Goal: Information Seeking & Learning: Learn about a topic

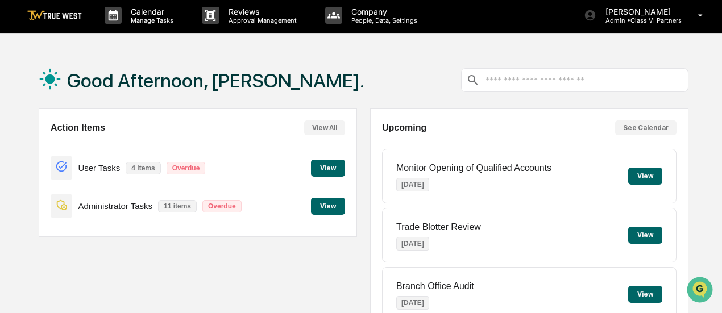
scroll to position [2, 0]
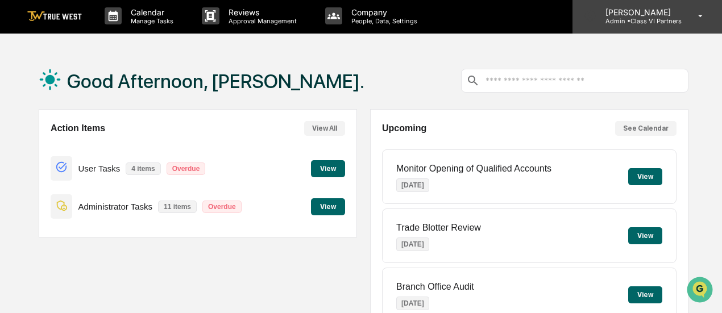
click at [681, 17] on p "Admin • Class VI Partners" at bounding box center [638, 21] width 85 height 8
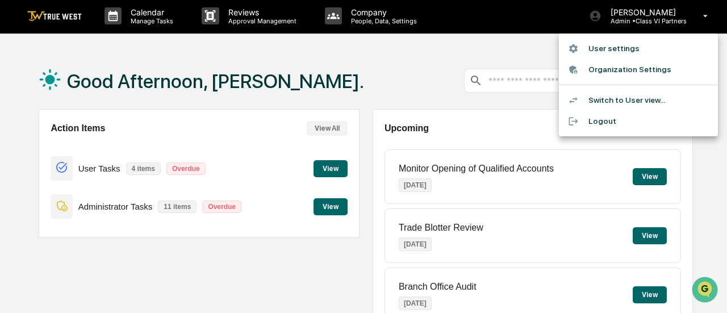
click at [606, 49] on li "User settings" at bounding box center [638, 48] width 159 height 21
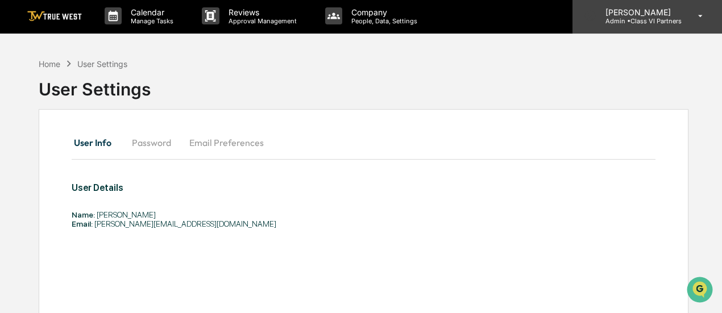
click at [636, 12] on p "[PERSON_NAME]" at bounding box center [638, 12] width 85 height 10
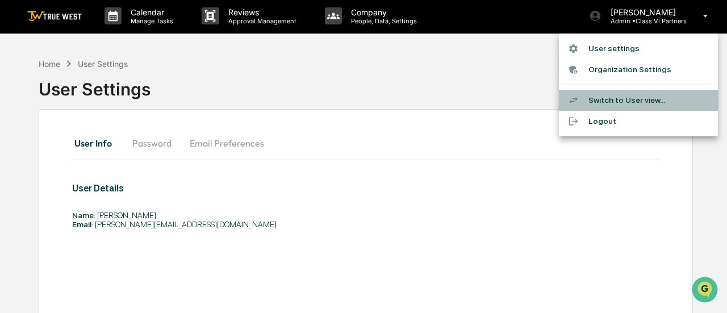
click at [612, 97] on li "Switch to User view..." at bounding box center [638, 100] width 159 height 21
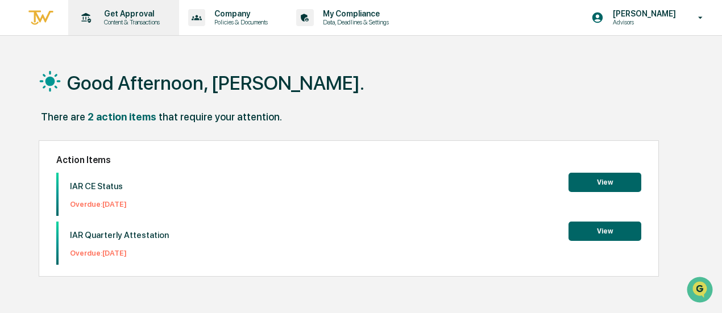
click at [135, 15] on p "Get Approval" at bounding box center [130, 13] width 70 height 9
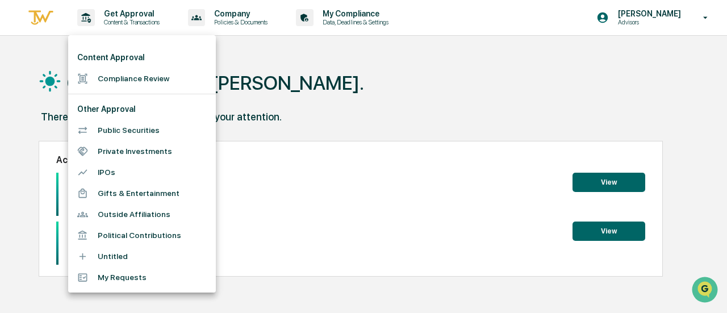
click at [318, 82] on div at bounding box center [363, 156] width 727 height 313
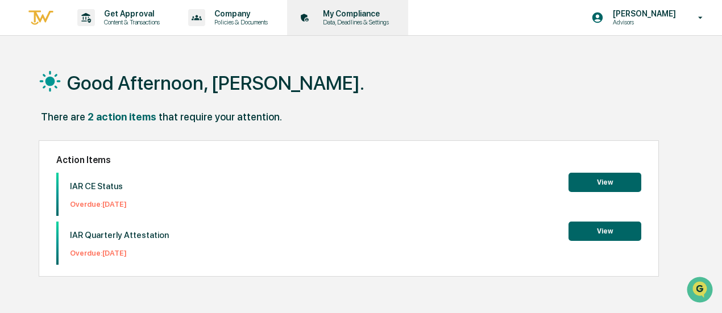
click at [368, 22] on p "Data, Deadlines & Settings" at bounding box center [354, 22] width 81 height 8
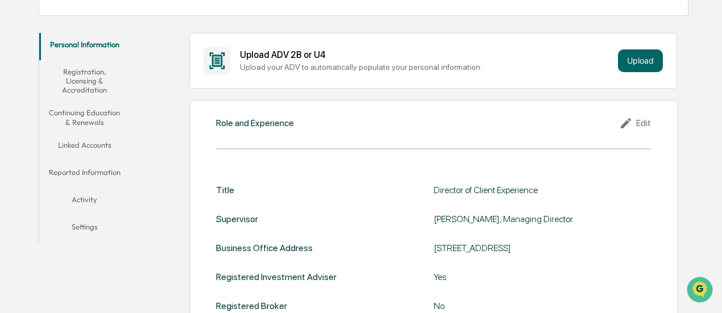
scroll to position [182, 0]
click at [91, 144] on button "Linked Accounts" at bounding box center [84, 146] width 90 height 27
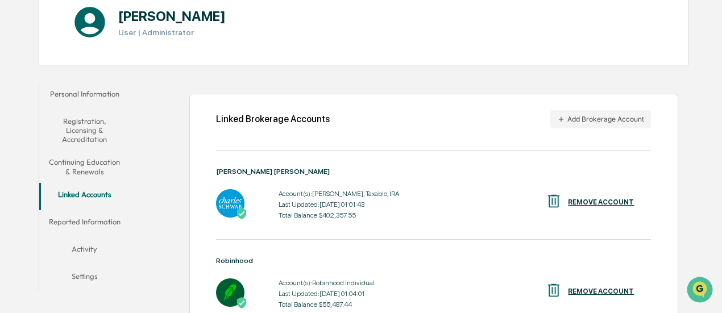
scroll to position [132, 0]
click at [632, 118] on button "Add Brokerage Account" at bounding box center [600, 119] width 101 height 18
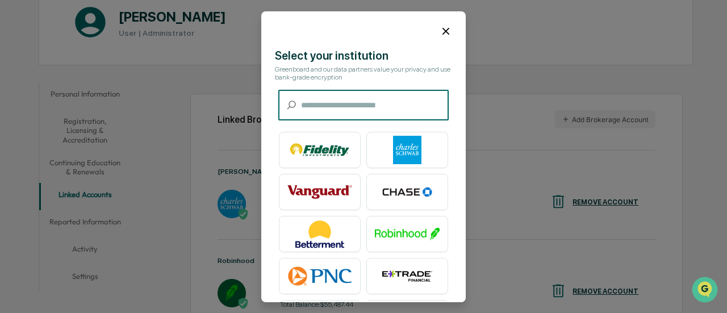
click at [400, 90] on input "text" at bounding box center [375, 105] width 148 height 30
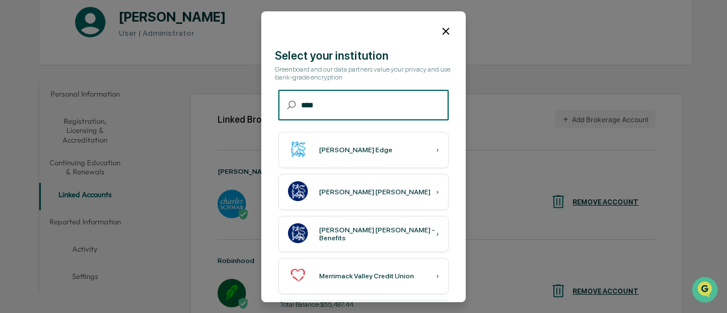
type input "****"
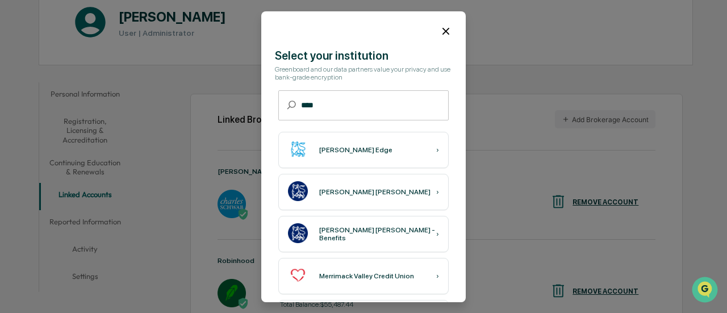
click at [443, 32] on icon at bounding box center [446, 31] width 7 height 7
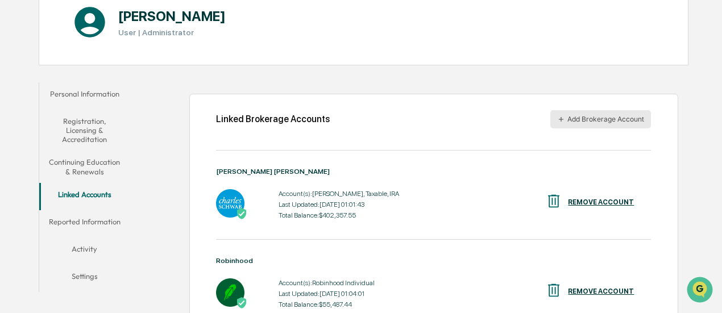
click at [606, 114] on button "Add Brokerage Account" at bounding box center [600, 119] width 101 height 18
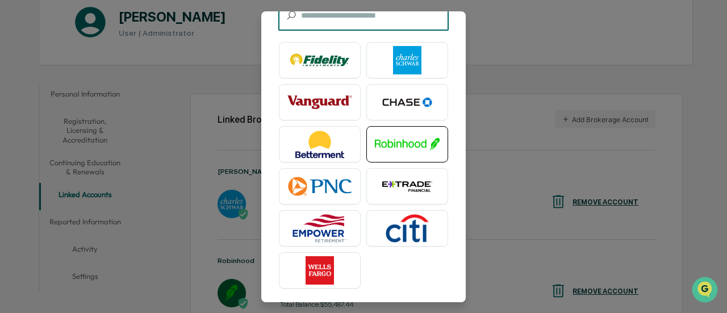
scroll to position [0, 0]
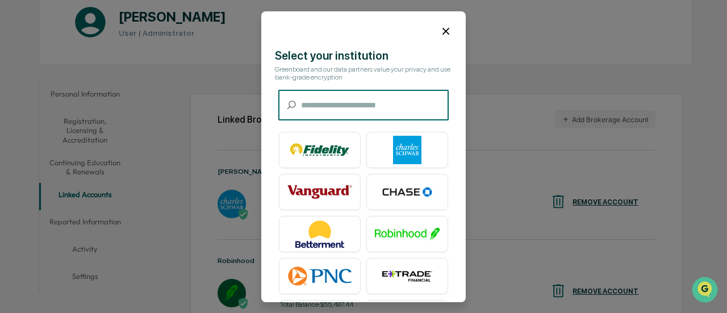
click at [440, 29] on icon at bounding box center [446, 31] width 12 height 12
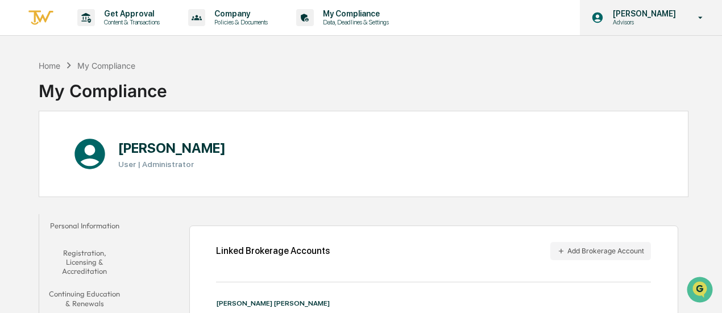
click at [696, 16] on icon at bounding box center [700, 17] width 20 height 11
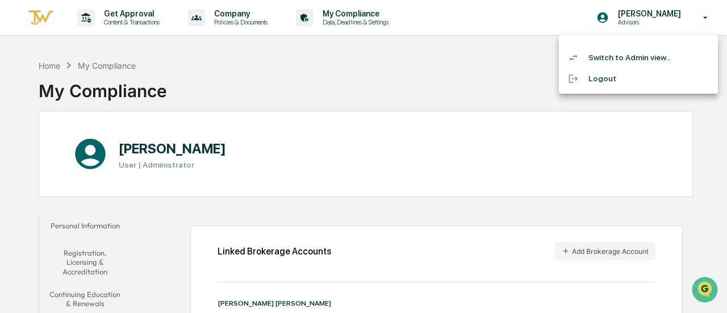
click at [616, 60] on li "Switch to Admin view..." at bounding box center [638, 57] width 159 height 21
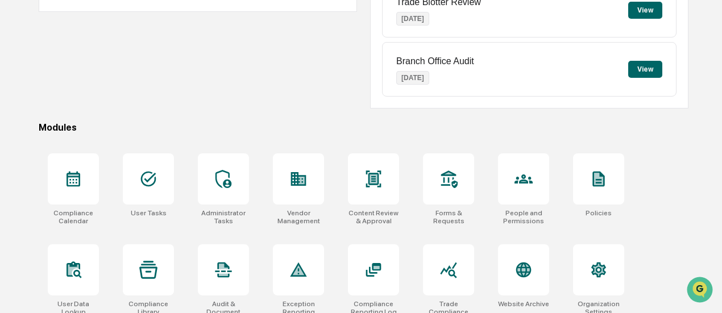
scroll to position [235, 0]
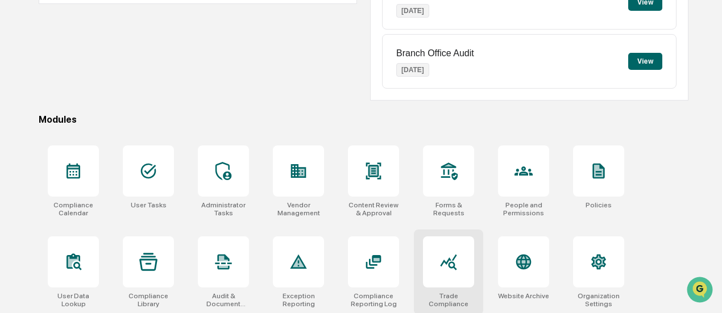
click at [449, 278] on div at bounding box center [448, 261] width 51 height 51
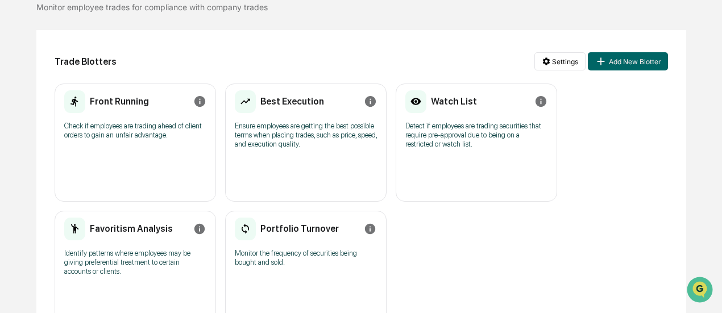
scroll to position [102, 0]
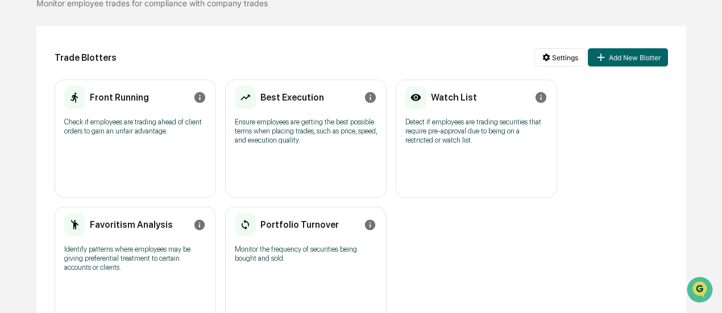
click at [155, 132] on p "Check if employees are trading ahead of client orders to gain an unfair advanta…" at bounding box center [135, 127] width 142 height 18
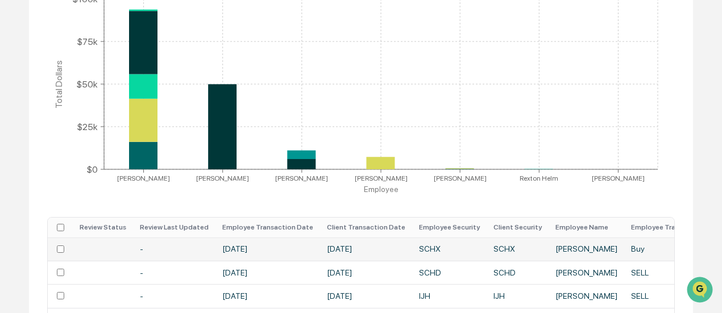
scroll to position [244, 0]
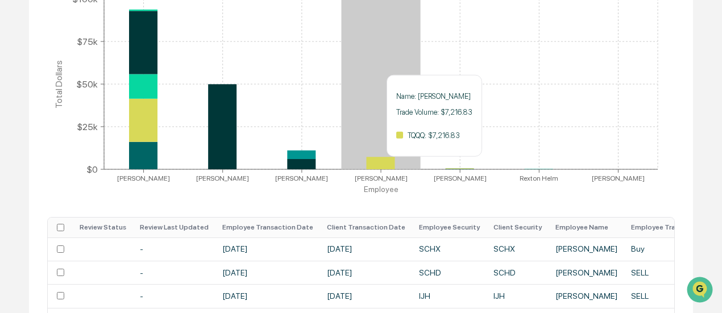
click at [382, 164] on icon at bounding box center [380, 163] width 28 height 12
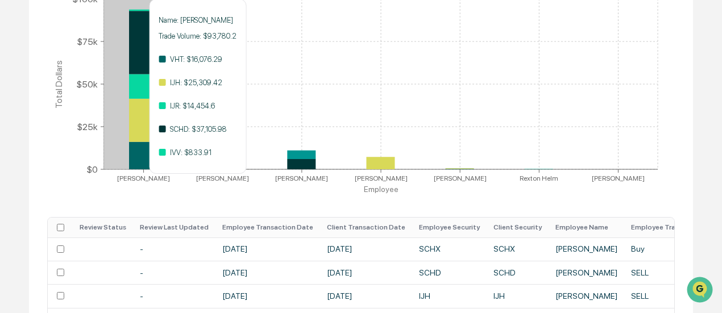
click at [142, 53] on icon at bounding box center [143, 42] width 28 height 63
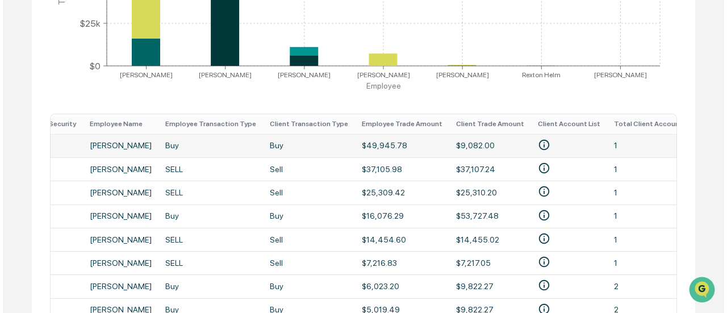
scroll to position [0, 523]
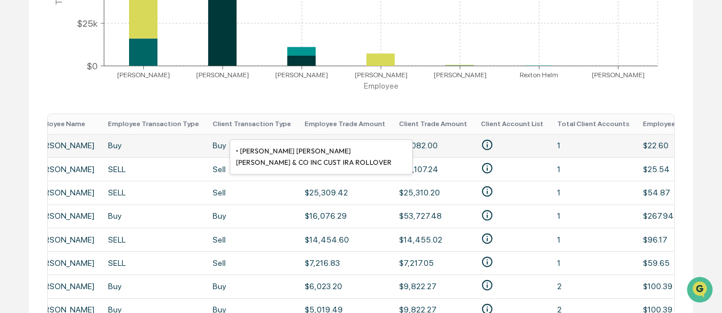
click at [481, 141] on icon "• DENNIS KIRKMAN CHARLES SCHWAB & CO INC CUST IRA ROLLOVER" at bounding box center [487, 145] width 12 height 12
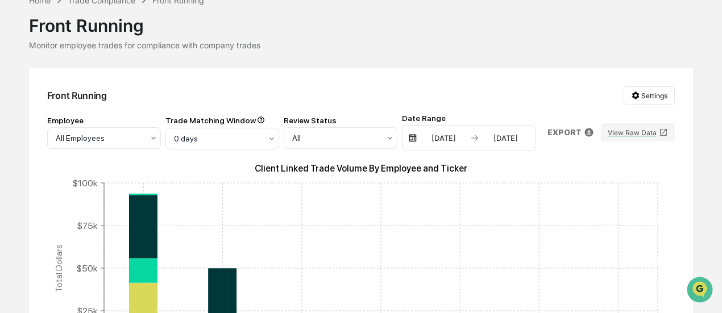
scroll to position [0, 0]
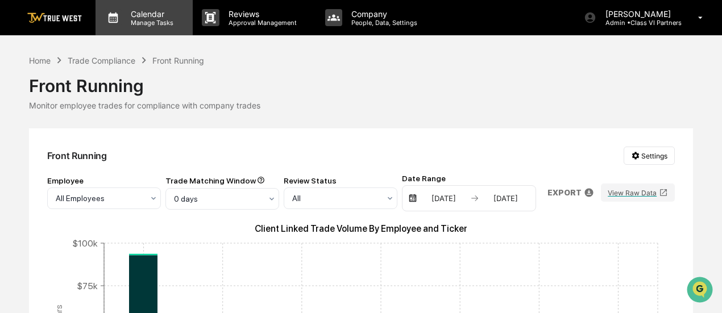
click at [145, 22] on p "Manage Tasks" at bounding box center [150, 23] width 57 height 8
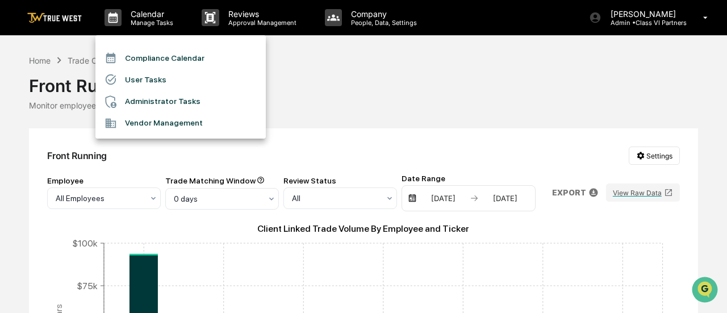
click at [136, 86] on li "User Tasks" at bounding box center [180, 80] width 170 height 22
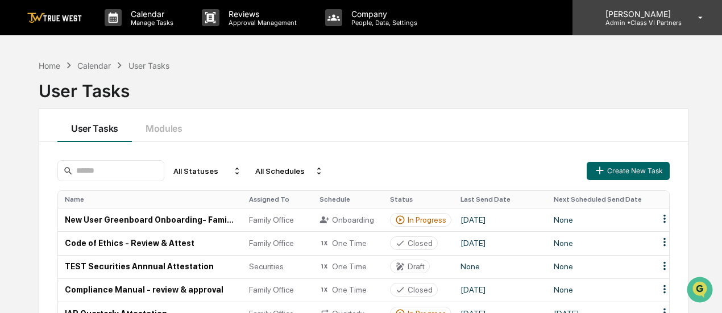
click at [693, 20] on icon at bounding box center [700, 17] width 20 height 11
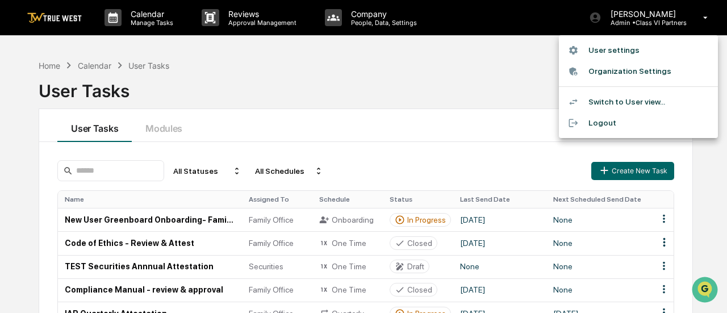
click at [618, 96] on li "Switch to User view..." at bounding box center [638, 101] width 159 height 21
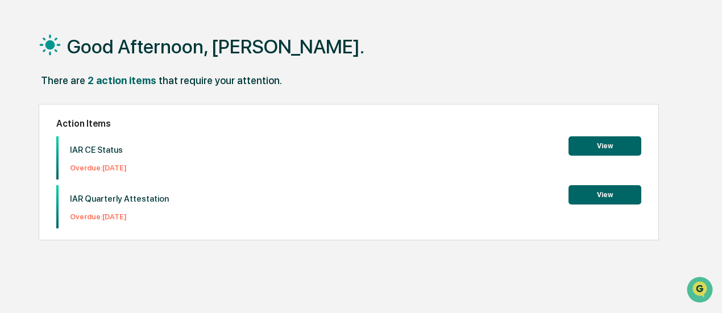
scroll to position [37, 0]
click at [610, 192] on button "View" at bounding box center [604, 194] width 73 height 19
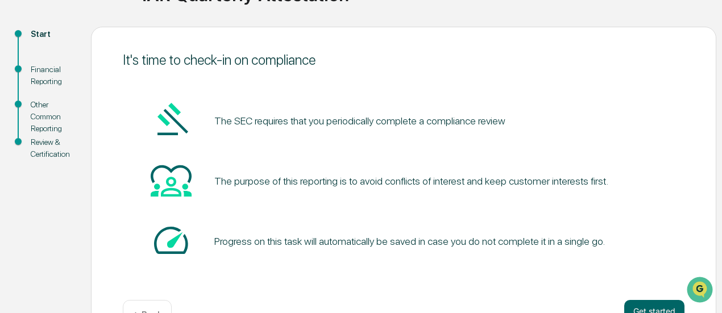
scroll to position [144, 0]
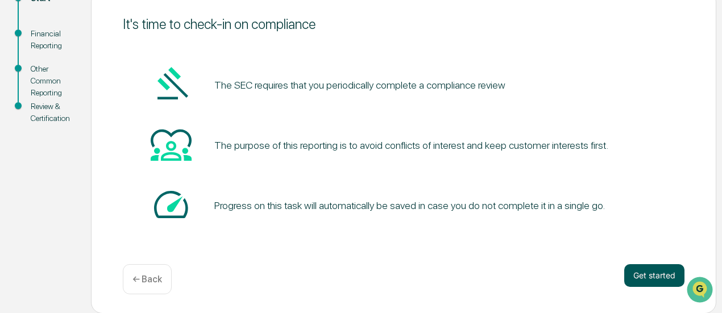
click at [638, 270] on button "Get started" at bounding box center [654, 275] width 60 height 23
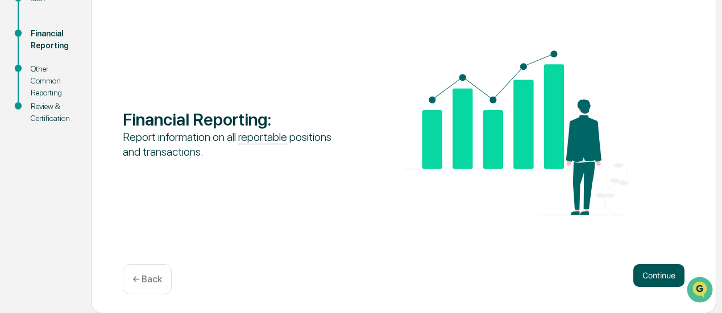
click at [653, 273] on button "Continue" at bounding box center [658, 275] width 51 height 23
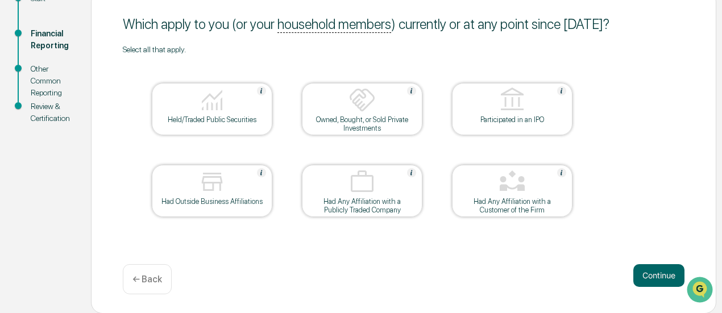
click at [224, 126] on div "Held/Traded Public Securities" at bounding box center [212, 109] width 120 height 52
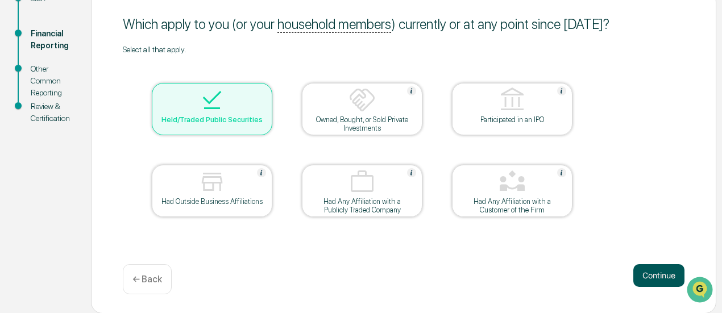
click at [659, 268] on button "Continue" at bounding box center [658, 275] width 51 height 23
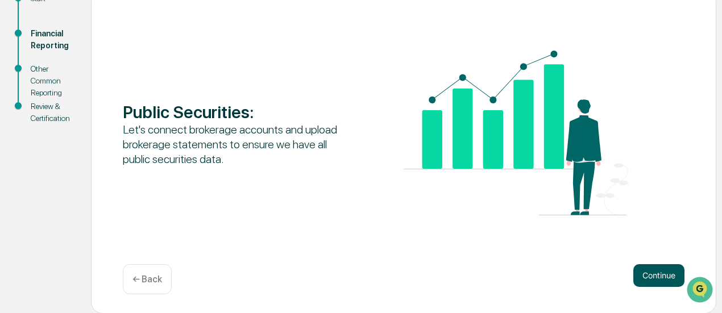
click at [661, 266] on button "Continue" at bounding box center [658, 275] width 51 height 23
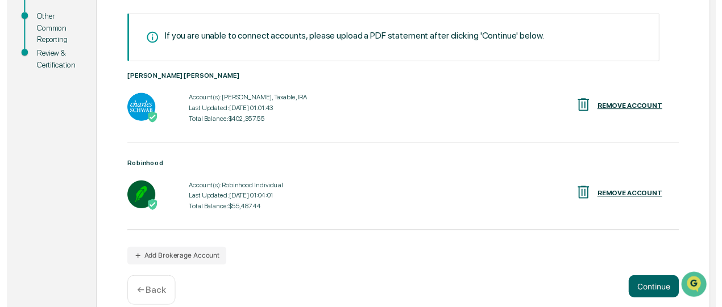
scroll to position [213, 0]
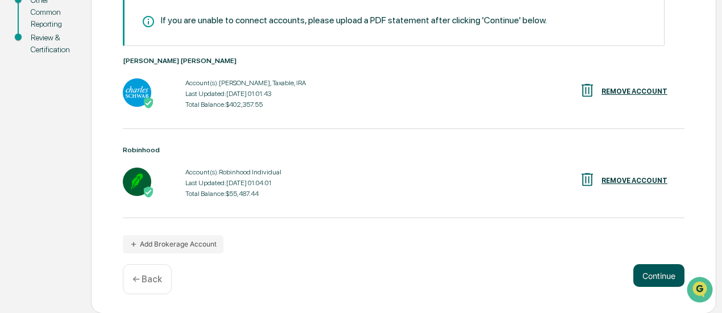
click at [660, 272] on button "Continue" at bounding box center [658, 275] width 51 height 23
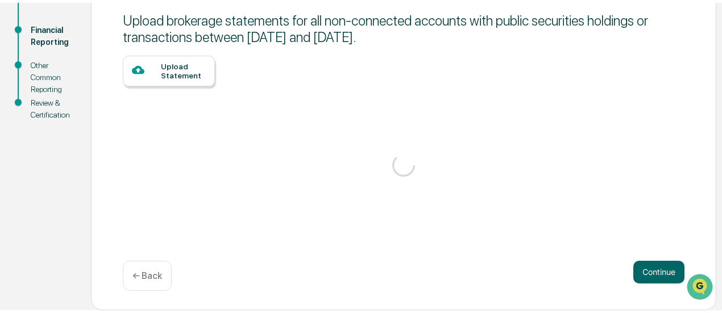
scroll to position [144, 0]
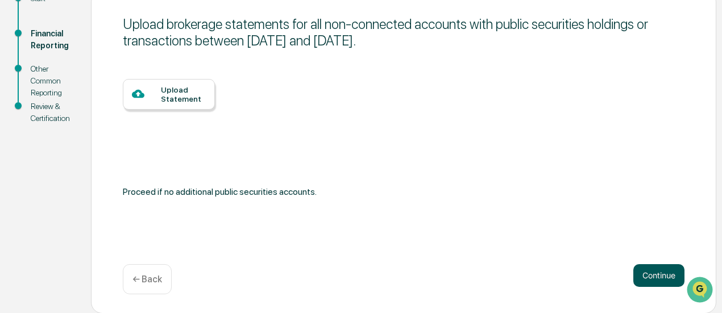
click at [661, 283] on button "Continue" at bounding box center [658, 275] width 51 height 23
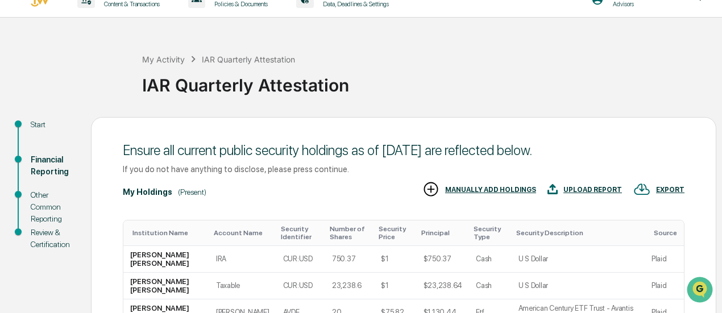
scroll to position [0, 0]
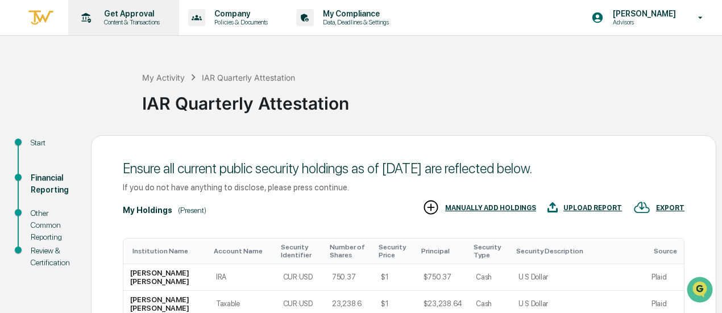
click at [112, 12] on p "Get Approval" at bounding box center [130, 13] width 70 height 9
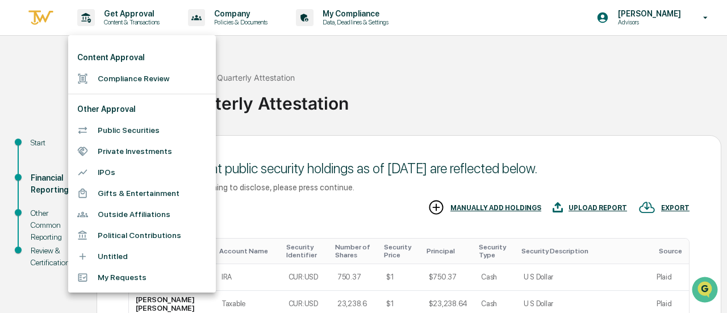
click at [597, 66] on div at bounding box center [363, 156] width 727 height 313
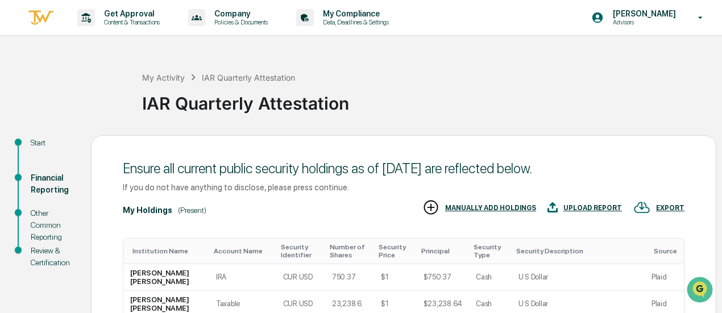
click at [34, 141] on div "Start" at bounding box center [52, 143] width 42 height 12
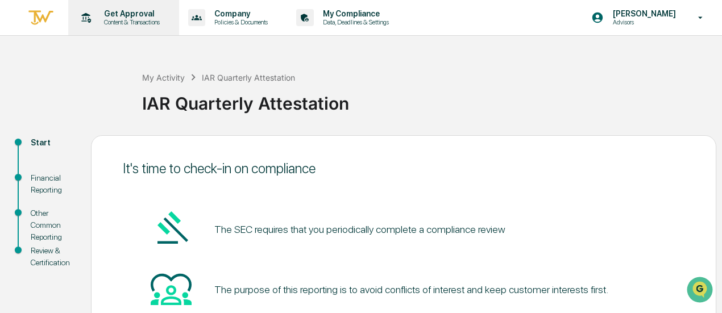
click at [149, 21] on p "Content & Transactions" at bounding box center [130, 22] width 70 height 8
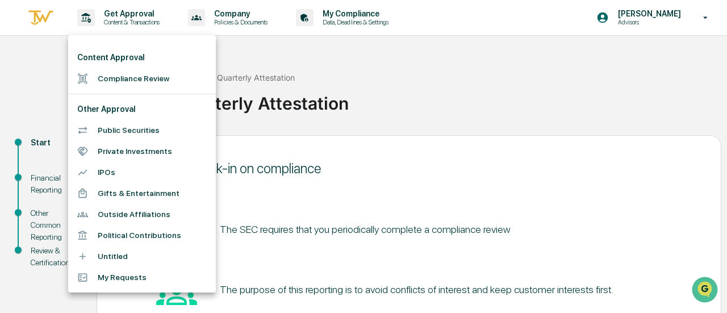
click at [498, 77] on div at bounding box center [363, 156] width 727 height 313
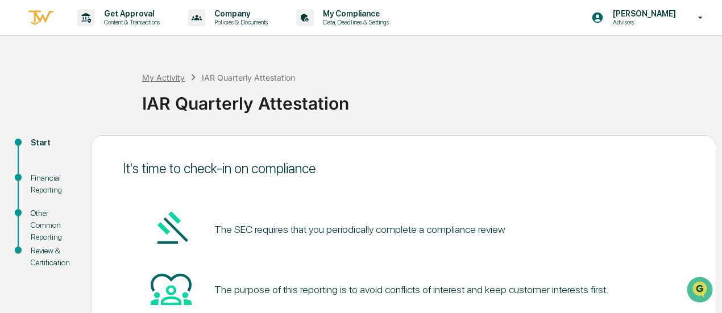
click at [152, 76] on div "My Activity" at bounding box center [163, 78] width 43 height 10
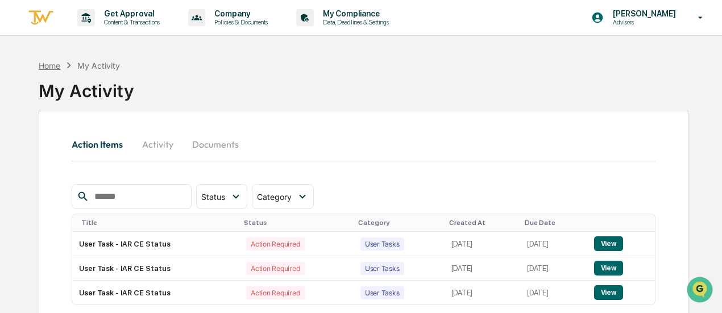
click at [51, 65] on div "Home" at bounding box center [50, 66] width 22 height 10
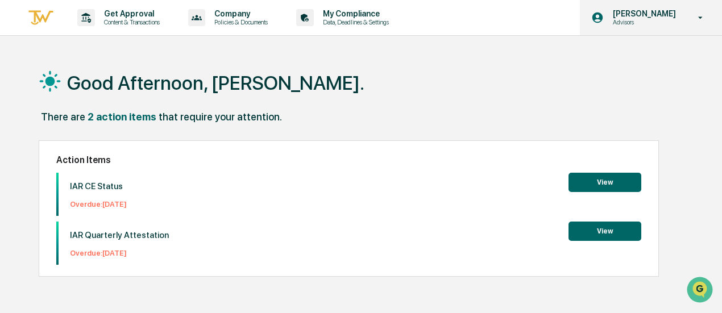
click at [651, 18] on p "[PERSON_NAME]" at bounding box center [642, 13] width 78 height 9
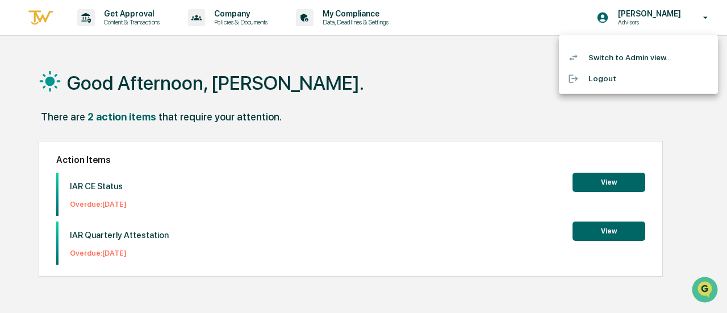
click at [366, 18] on div at bounding box center [363, 156] width 727 height 313
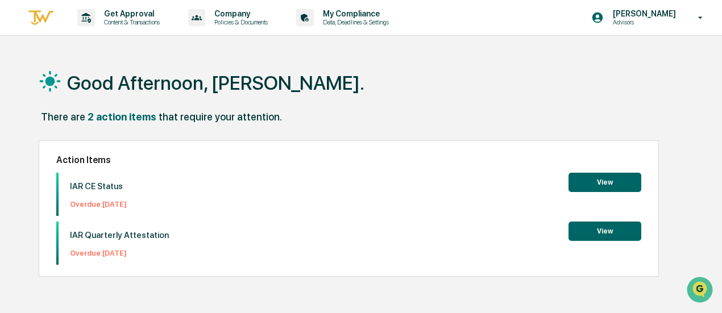
click at [366, 18] on p "My Compliance" at bounding box center [354, 13] width 81 height 9
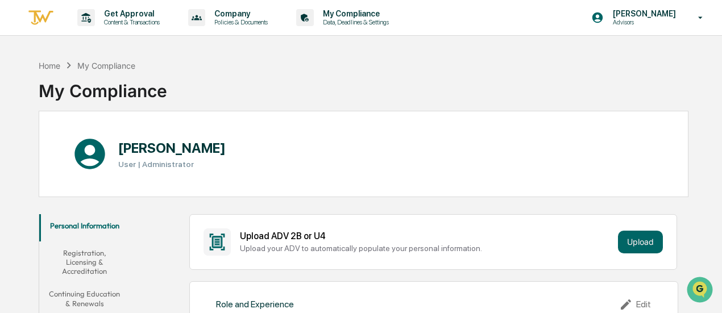
scroll to position [187, 0]
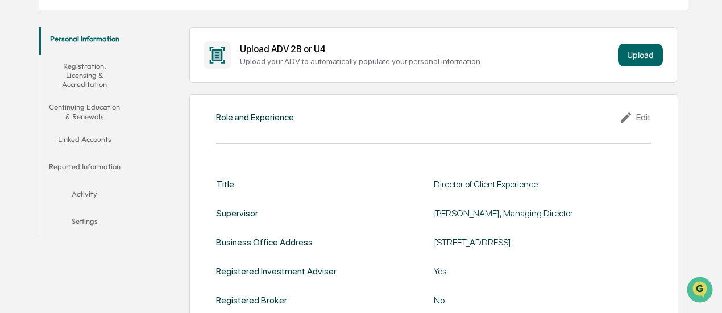
click at [77, 169] on button "Reported Information" at bounding box center [84, 168] width 90 height 27
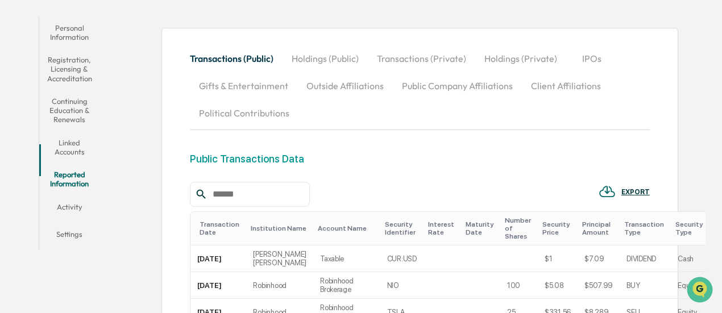
scroll to position [192, 0]
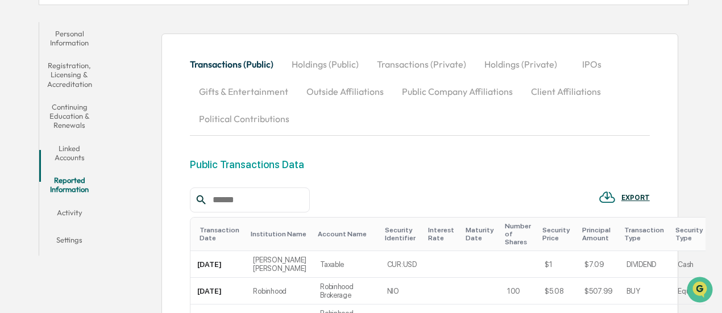
click at [387, 89] on button "Outside Affiliations" at bounding box center [344, 91] width 95 height 27
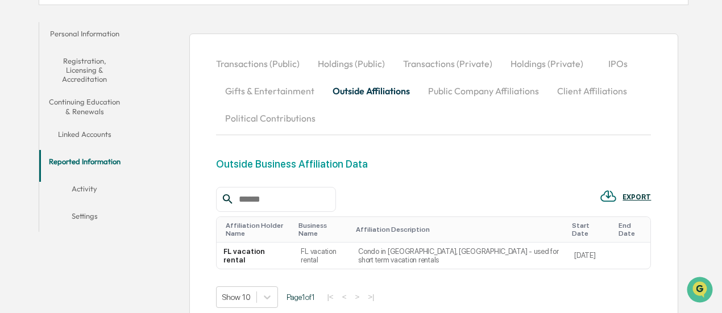
scroll to position [211, 0]
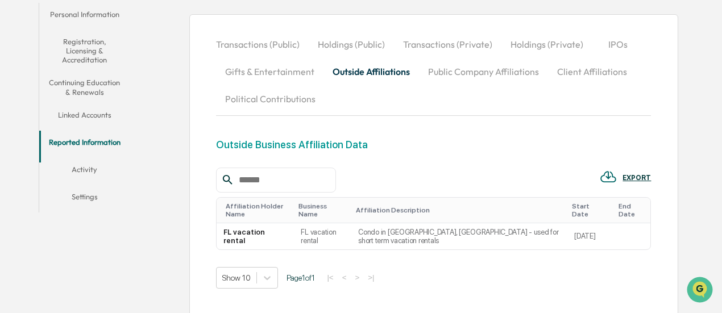
click at [456, 41] on button "Transactions (Private)" at bounding box center [447, 44] width 107 height 27
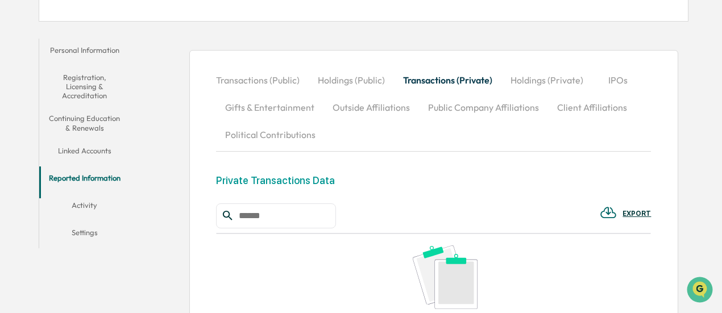
scroll to position [70, 0]
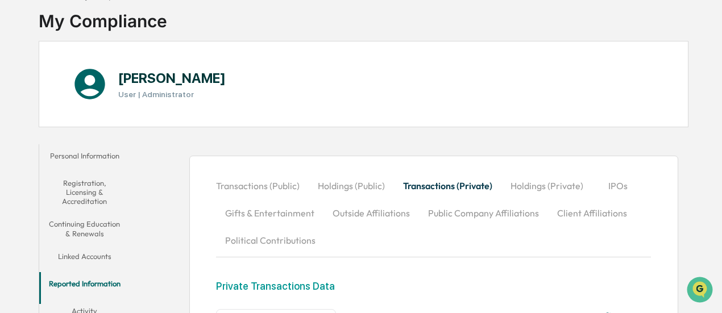
click at [140, 70] on h1 "[PERSON_NAME]" at bounding box center [171, 78] width 107 height 16
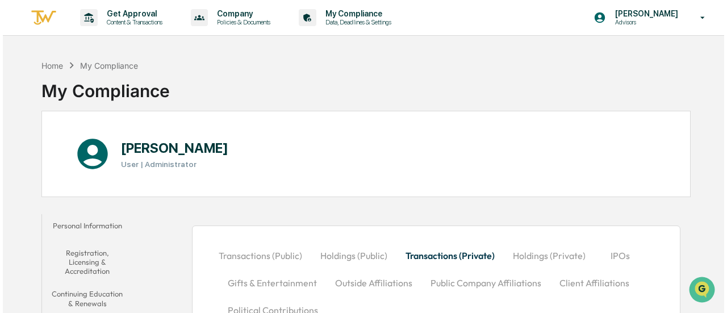
scroll to position [1, 0]
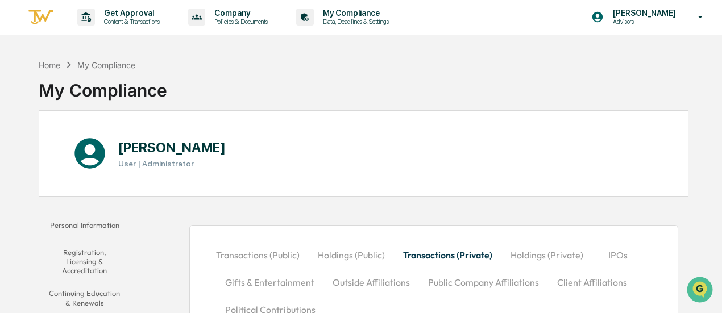
click at [43, 62] on div "Home" at bounding box center [50, 65] width 22 height 10
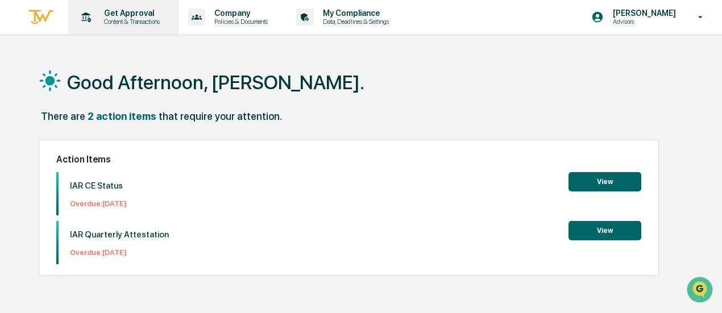
click at [126, 20] on p "Content & Transactions" at bounding box center [130, 22] width 70 height 8
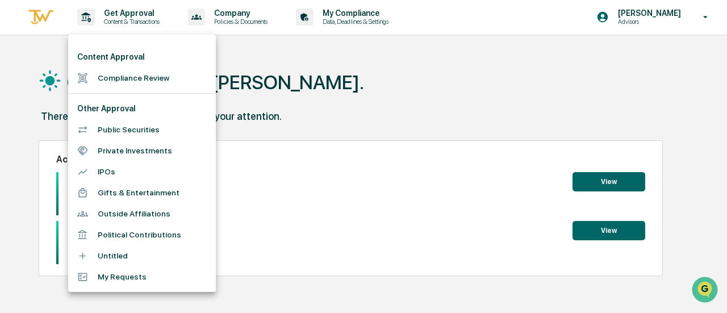
click at [110, 190] on li "Gifts & Entertainment" at bounding box center [142, 192] width 148 height 21
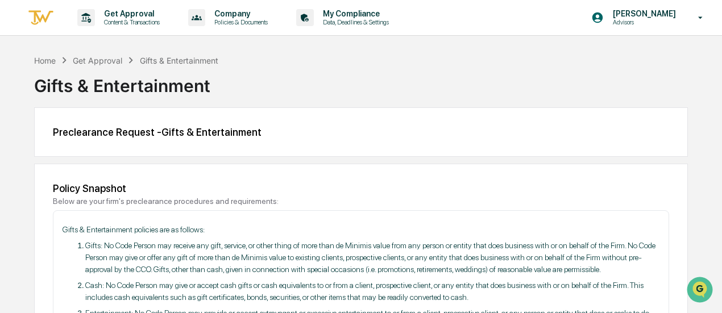
click at [86, 59] on div "Get Approval" at bounding box center [97, 61] width 49 height 10
click at [93, 60] on div "Get Approval" at bounding box center [97, 61] width 49 height 10
click at [47, 59] on div "Home" at bounding box center [45, 61] width 22 height 10
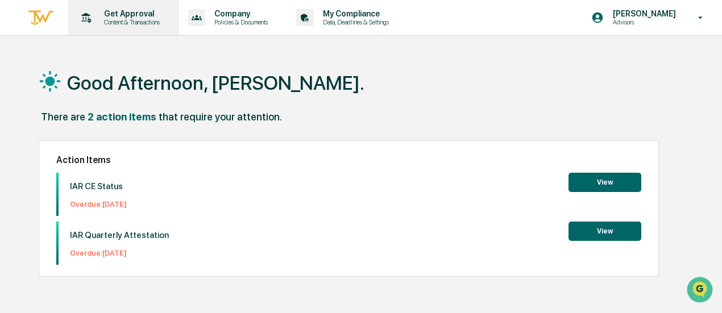
click at [125, 20] on p "Content & Transactions" at bounding box center [130, 22] width 70 height 8
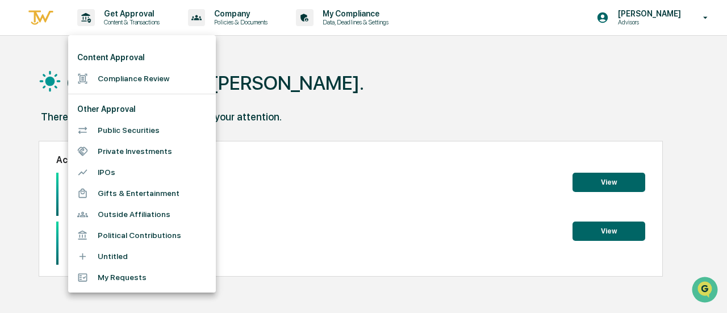
click at [281, 94] on div at bounding box center [363, 156] width 727 height 313
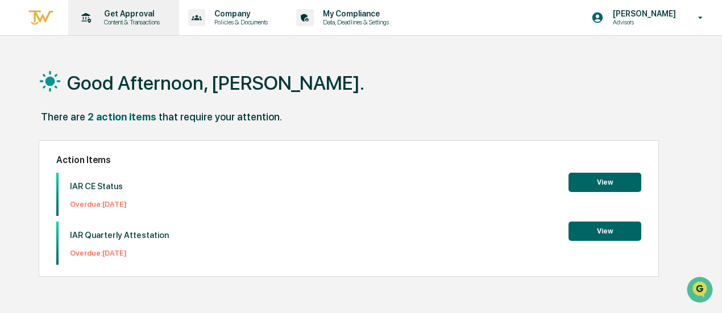
click at [127, 20] on p "Content & Transactions" at bounding box center [130, 22] width 70 height 8
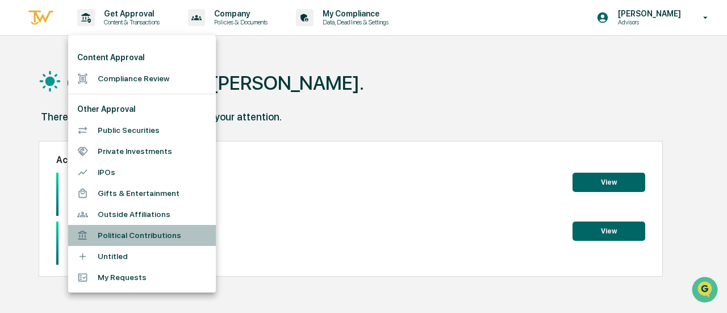
click at [112, 236] on li "Political Contributions" at bounding box center [142, 235] width 148 height 21
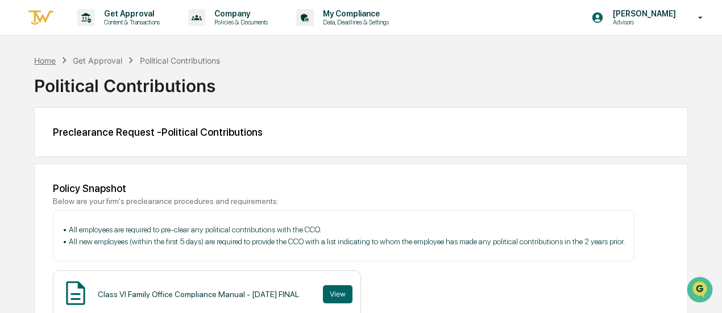
click at [45, 59] on div "Home" at bounding box center [45, 61] width 22 height 10
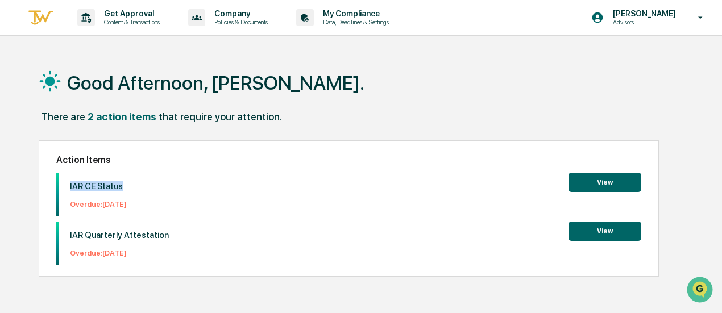
drag, startPoint x: 67, startPoint y: 184, endPoint x: 133, endPoint y: 183, distance: 65.9
click at [127, 183] on div "IAR CE Status Overdue: [DATE]" at bounding box center [93, 194] width 68 height 43
click at [352, 111] on div "There are 2 action items that require your attention." at bounding box center [363, 122] width 649 height 23
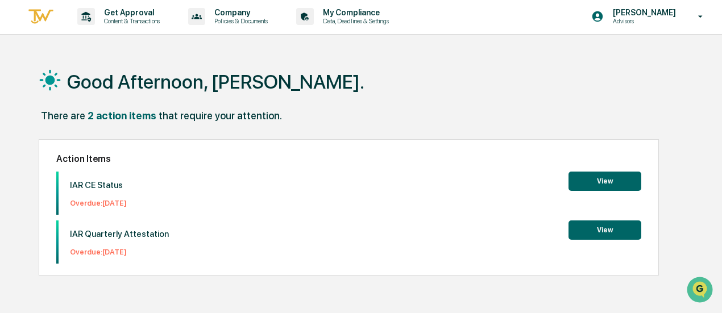
click at [45, 13] on img at bounding box center [40, 16] width 27 height 19
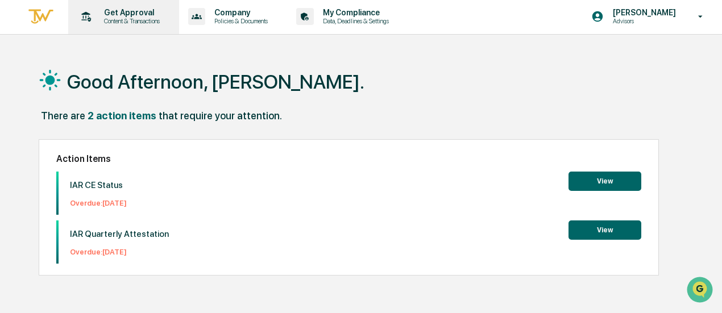
click at [112, 16] on p "Get Approval" at bounding box center [130, 12] width 70 height 9
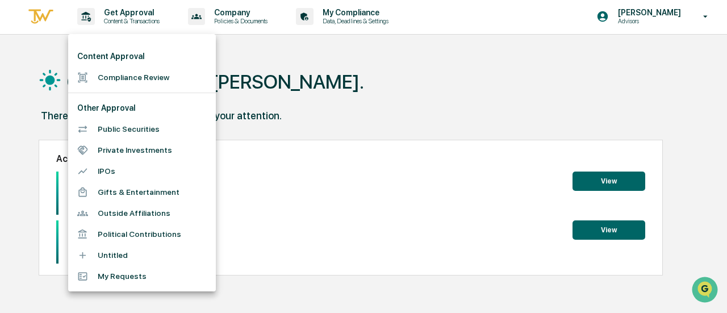
click at [305, 57] on div at bounding box center [363, 156] width 727 height 313
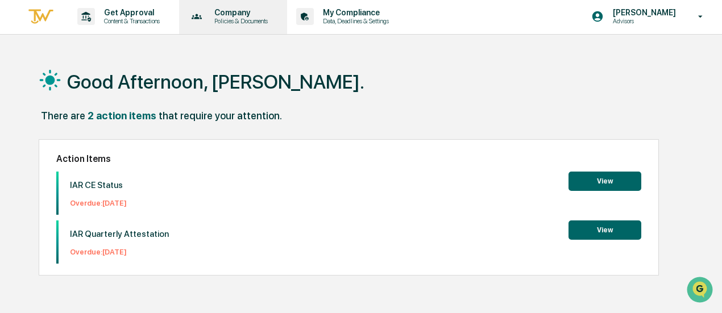
click at [244, 20] on p "Policies & Documents" at bounding box center [239, 21] width 68 height 8
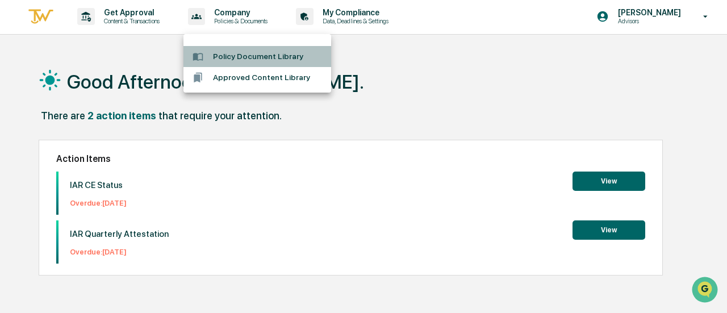
click at [234, 54] on li "Policy Document Library" at bounding box center [258, 56] width 148 height 21
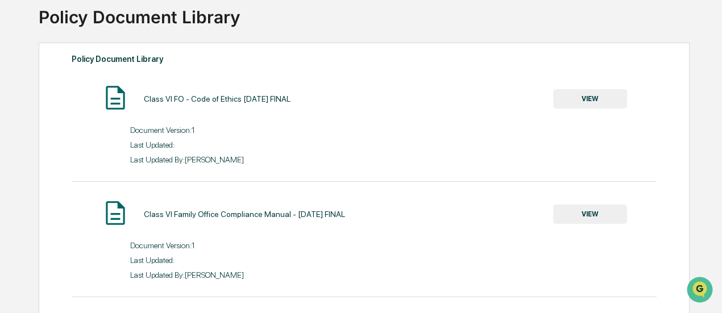
scroll to position [74, 0]
click at [605, 214] on button "VIEW" at bounding box center [590, 214] width 74 height 19
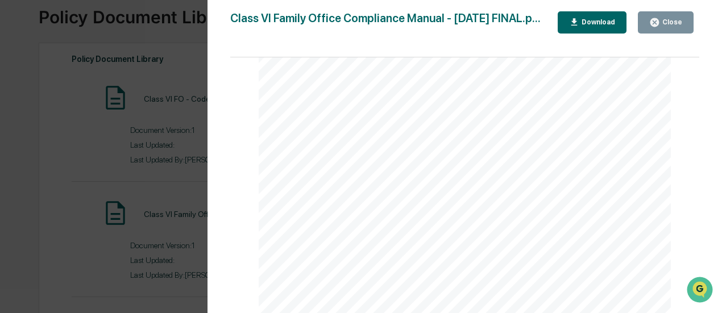
scroll to position [1192, 0]
click at [669, 27] on div "Close" at bounding box center [665, 22] width 33 height 11
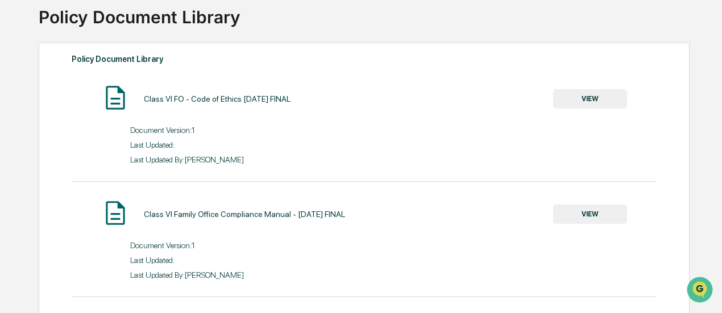
click at [581, 98] on button "VIEW" at bounding box center [590, 98] width 74 height 19
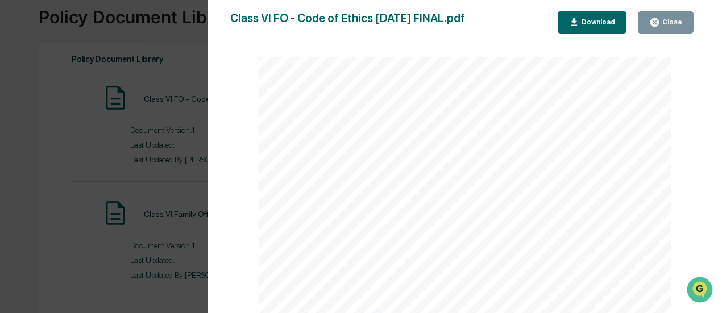
scroll to position [4087, 0]
click at [667, 22] on div "Close" at bounding box center [671, 22] width 22 height 8
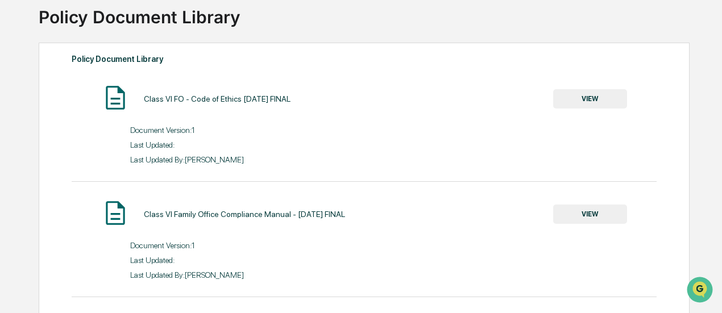
click at [601, 215] on button "VIEW" at bounding box center [590, 214] width 74 height 19
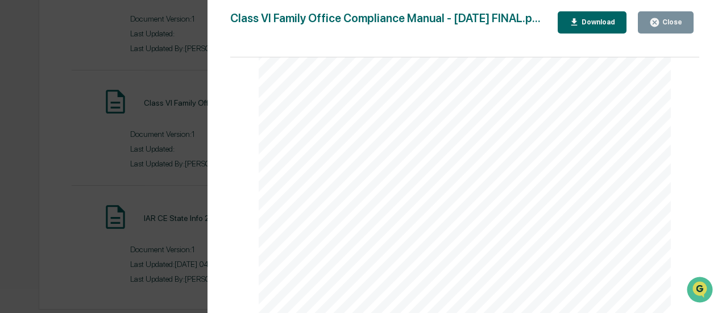
scroll to position [1286, 0]
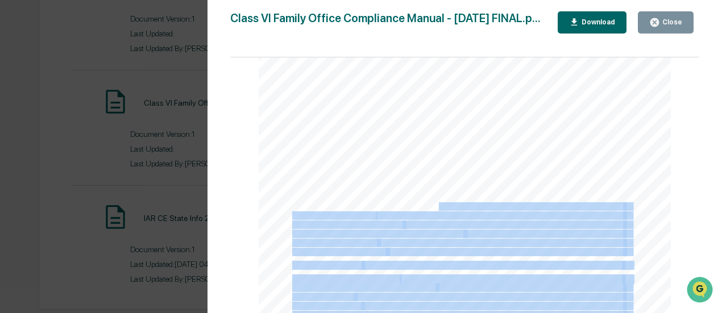
drag, startPoint x: 435, startPoint y: 209, endPoint x: 284, endPoint y: 202, distance: 151.9
click at [472, 210] on span "...............................................................................…" at bounding box center [528, 206] width 190 height 7
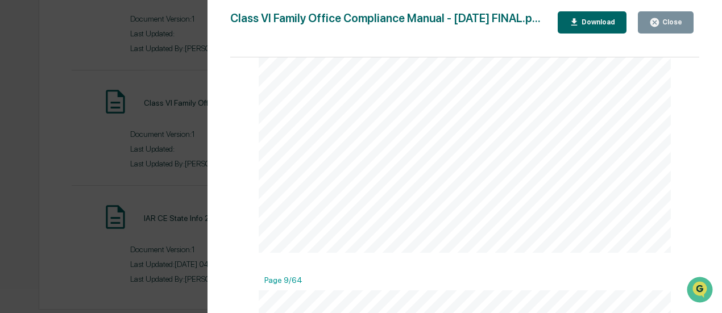
scroll to position [0, 0]
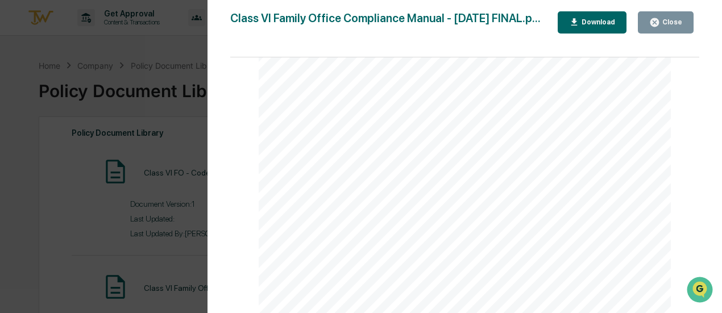
scroll to position [1193, 0]
click at [655, 27] on icon "button" at bounding box center [654, 22] width 11 height 11
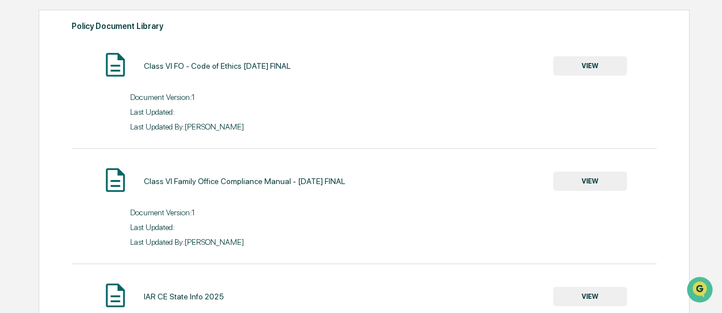
scroll to position [0, 0]
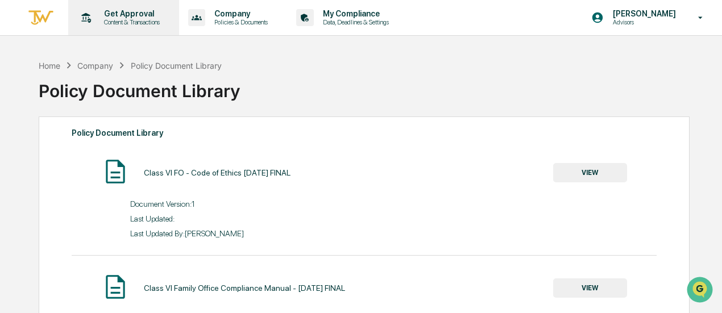
click at [133, 13] on p "Get Approval" at bounding box center [130, 13] width 70 height 9
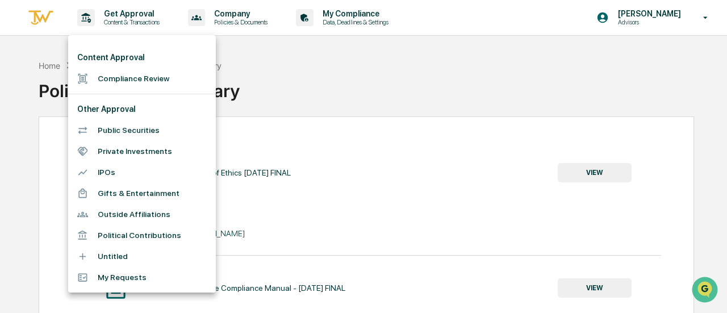
click at [105, 18] on div at bounding box center [363, 156] width 727 height 313
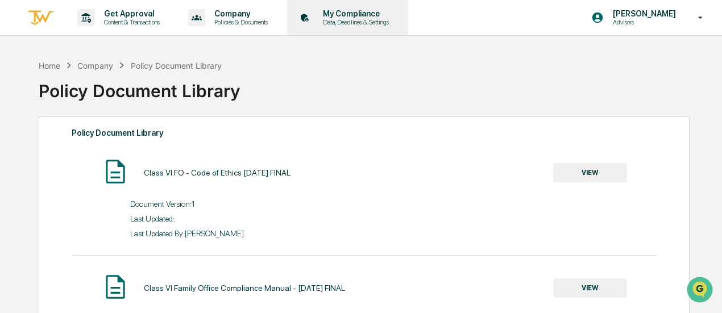
click at [361, 12] on p "My Compliance" at bounding box center [354, 13] width 81 height 9
